Goal: Task Accomplishment & Management: Manage account settings

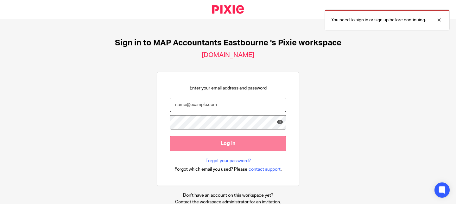
type input "[PERSON_NAME][EMAIL_ADDRESS][DOMAIN_NAME]"
click at [229, 140] on input "Log in" at bounding box center [228, 144] width 117 height 16
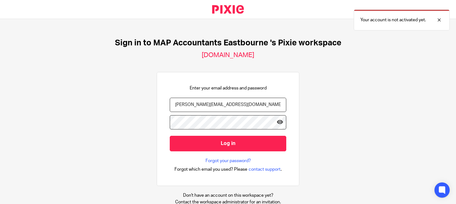
click at [241, 105] on input "[PERSON_NAME][EMAIL_ADDRESS][DOMAIN_NAME]" at bounding box center [228, 105] width 117 height 14
type input "finlay@wearemap.co.uk"
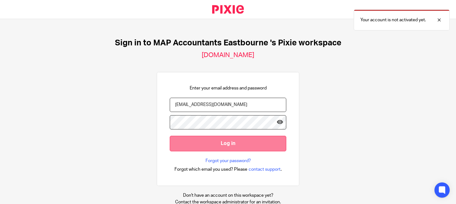
click at [267, 146] on input "Log in" at bounding box center [228, 144] width 117 height 16
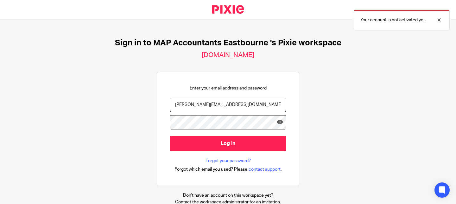
click at [245, 106] on input "[PERSON_NAME][EMAIL_ADDRESS][DOMAIN_NAME]" at bounding box center [228, 105] width 117 height 14
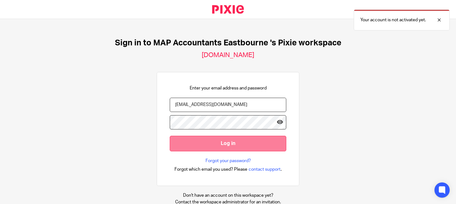
type input "[PERSON_NAME][EMAIL_ADDRESS][DOMAIN_NAME]"
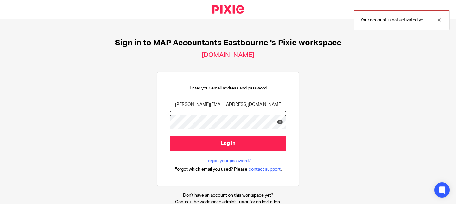
click at [315, 123] on div "Sign in to MAP Accountants Eastbourne 's Pixie workspace lagomfinance.usepixie.…" at bounding box center [228, 111] width 456 height 185
click at [254, 103] on input "[PERSON_NAME][EMAIL_ADDRESS][DOMAIN_NAME]" at bounding box center [228, 105] width 117 height 14
click at [310, 98] on div "Sign in to MAP Accountants Eastbourne 's Pixie workspace lagomfinance.usepixie.…" at bounding box center [228, 111] width 456 height 185
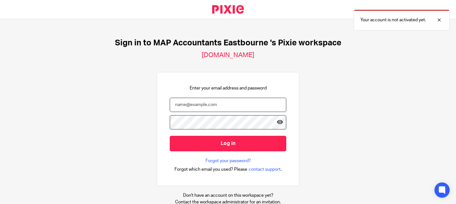
click at [254, 101] on input "email" at bounding box center [228, 105] width 117 height 14
type input "finlay@wearemap.co.uk"
click at [326, 125] on div "Sign in to MAP Accountants Eastbourne 's Pixie workspace lagomfinance.usepixie.…" at bounding box center [228, 111] width 456 height 185
click at [278, 121] on icon at bounding box center [280, 122] width 6 height 6
click at [315, 121] on div "Sign in to MAP Accountants Eastbourne 's Pixie workspace lagomfinance.usepixie.…" at bounding box center [228, 111] width 456 height 185
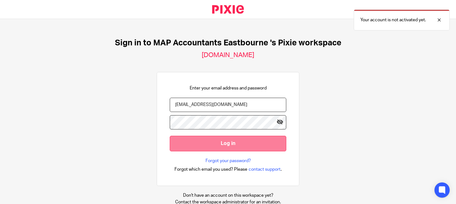
click at [246, 139] on input "Log in" at bounding box center [228, 144] width 117 height 16
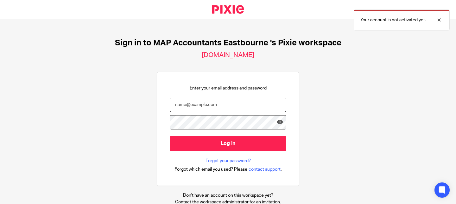
type input "[PERSON_NAME][EMAIL_ADDRESS][DOMAIN_NAME]"
click at [228, 88] on p "Enter your email address and password" at bounding box center [228, 88] width 77 height 6
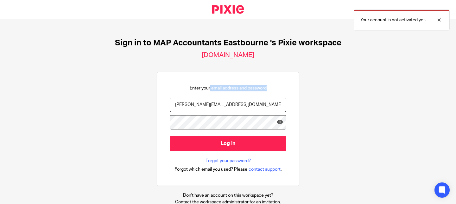
click at [228, 88] on p "Enter your email address and password" at bounding box center [228, 88] width 77 height 6
